Goal: Task Accomplishment & Management: Complete application form

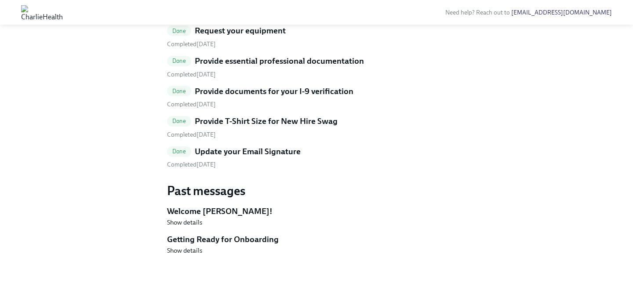
scroll to position [489, 0]
click at [300, 139] on div "Completed August 21st" at bounding box center [316, 135] width 299 height 8
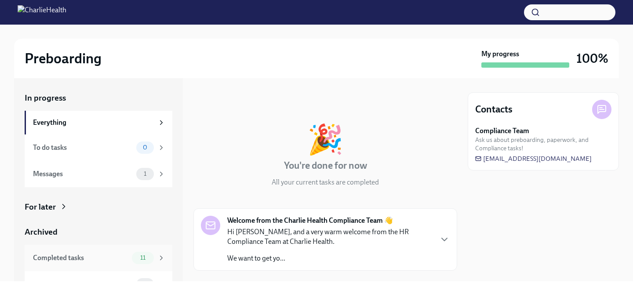
click at [147, 252] on div "Completed tasks 11" at bounding box center [99, 258] width 148 height 26
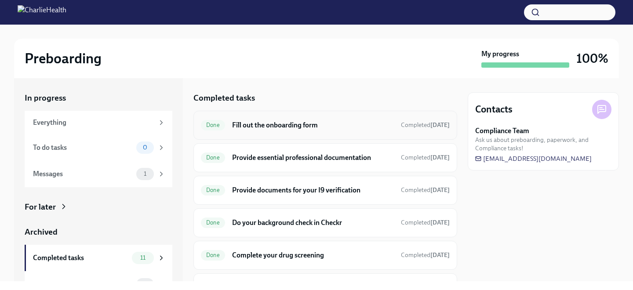
click at [267, 121] on h6 "Fill out the onboarding form" at bounding box center [313, 125] width 162 height 10
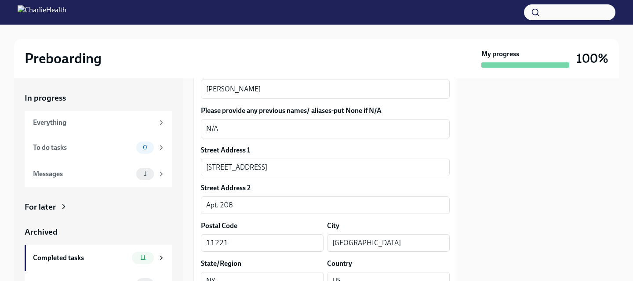
scroll to position [329, 0]
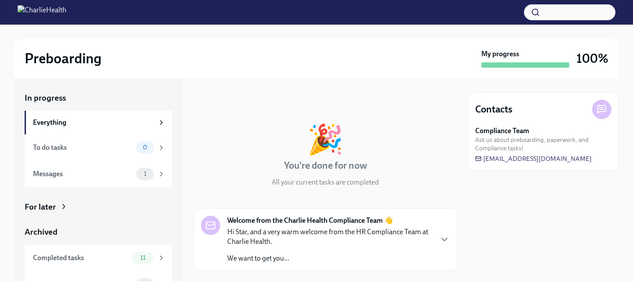
scroll to position [4, 0]
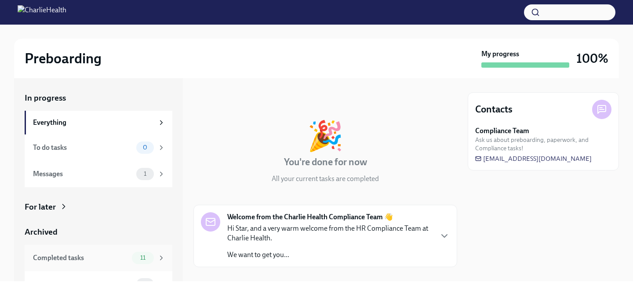
click at [143, 253] on div "11" at bounding box center [143, 258] width 22 height 12
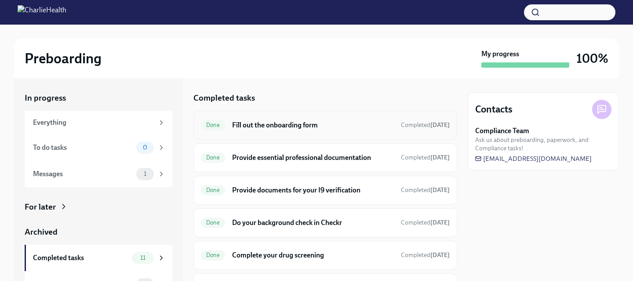
click at [279, 125] on h6 "Fill out the onboarding form" at bounding box center [313, 125] width 162 height 10
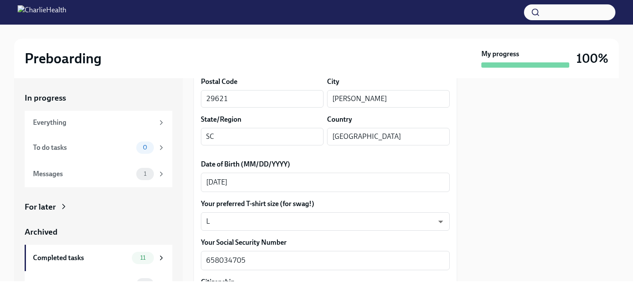
scroll to position [357, 0]
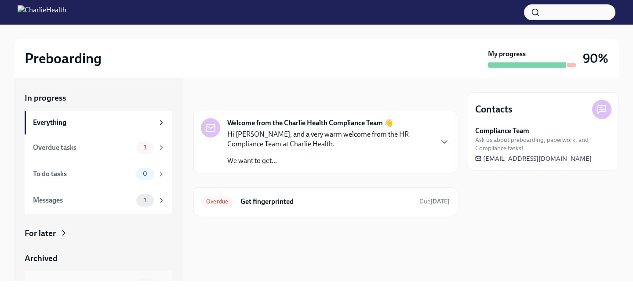
scroll to position [43, 0]
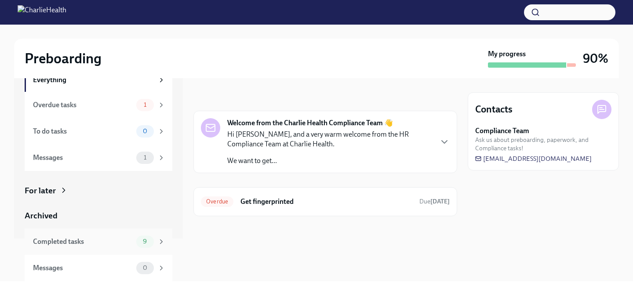
click at [119, 244] on div "Completed tasks" at bounding box center [83, 242] width 100 height 10
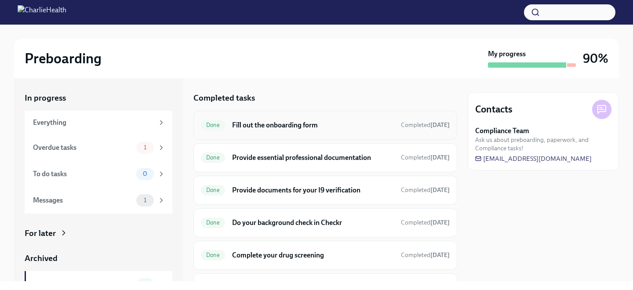
click at [258, 125] on h6 "Fill out the onboarding form" at bounding box center [313, 125] width 162 height 10
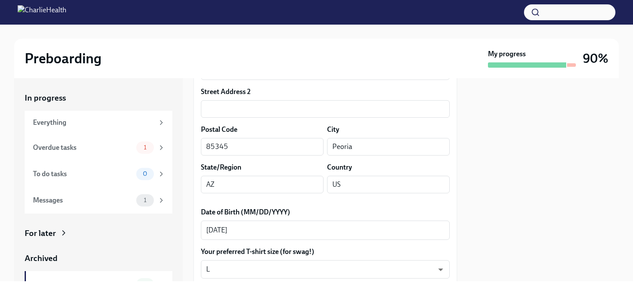
scroll to position [387, 0]
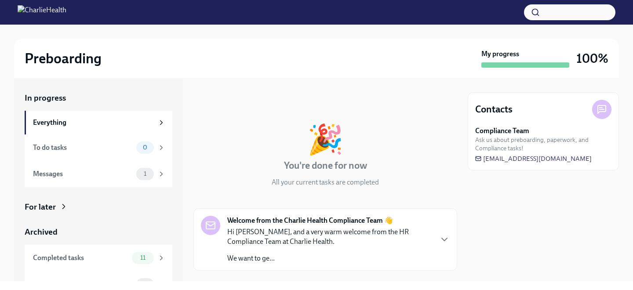
scroll to position [17, 0]
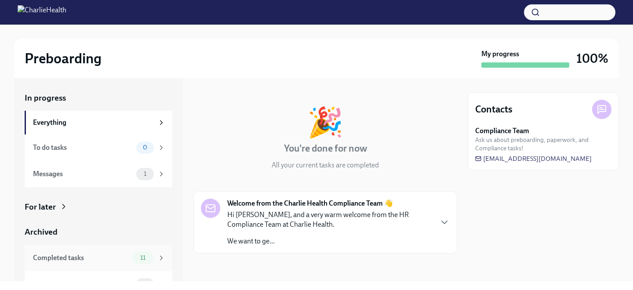
click at [141, 259] on span "11" at bounding box center [143, 258] width 16 height 7
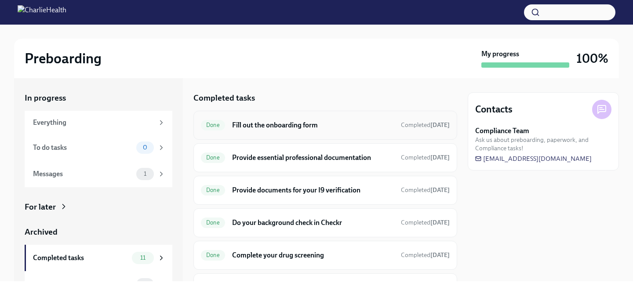
click at [243, 122] on h6 "Fill out the onboarding form" at bounding box center [313, 125] width 162 height 10
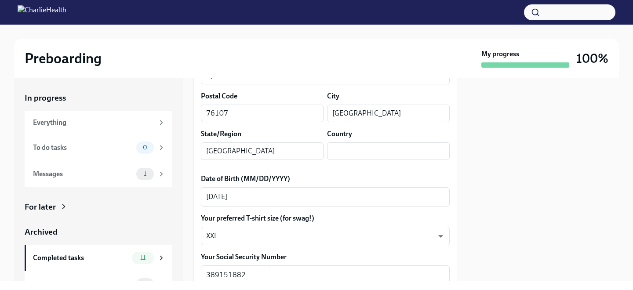
scroll to position [361, 0]
